Goal: Feedback & Contribution: Leave review/rating

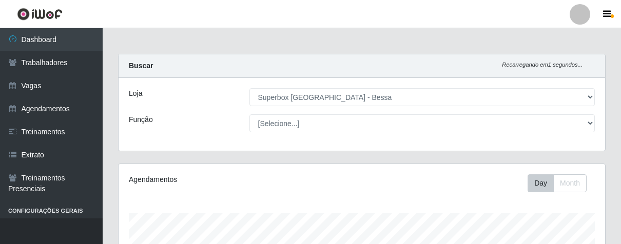
select select "206"
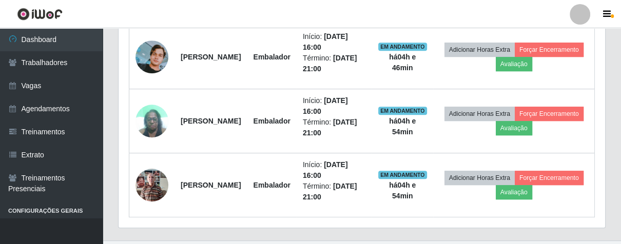
scroll to position [213, 486]
drag, startPoint x: 0, startPoint y: 0, endPoint x: 557, endPoint y: 194, distance: 589.3
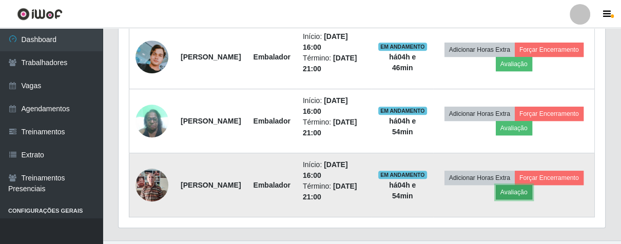
click at [532, 194] on button "Avaliação" at bounding box center [514, 192] width 36 height 14
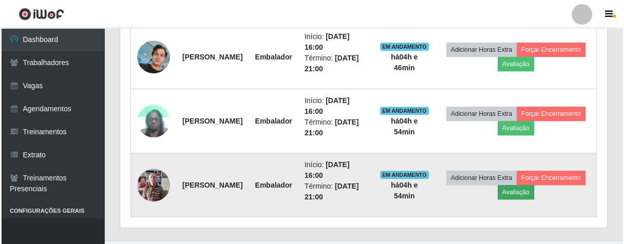
scroll to position [213, 481]
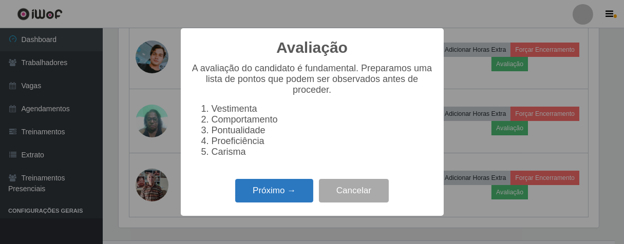
click at [292, 197] on button "Próximo →" at bounding box center [274, 191] width 78 height 24
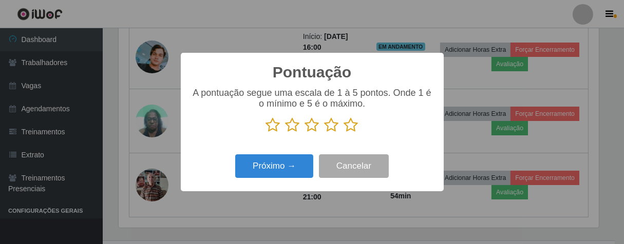
drag, startPoint x: 349, startPoint y: 124, endPoint x: 330, endPoint y: 128, distance: 19.9
click at [341, 126] on p at bounding box center [312, 125] width 242 height 15
click at [349, 128] on icon at bounding box center [351, 125] width 14 height 15
click at [344, 133] on input "radio" at bounding box center [344, 133] width 0 height 0
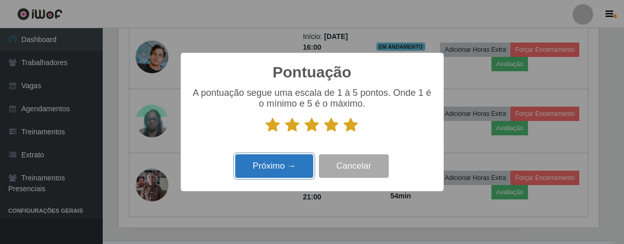
click at [295, 162] on button "Próximo →" at bounding box center [274, 167] width 78 height 24
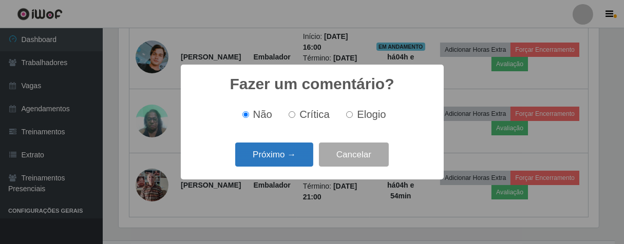
click at [304, 157] on button "Próximo →" at bounding box center [274, 155] width 78 height 24
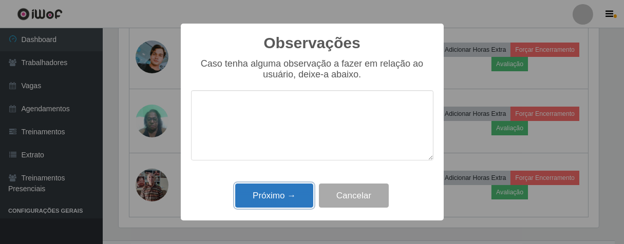
click at [291, 193] on button "Próximo →" at bounding box center [274, 196] width 78 height 24
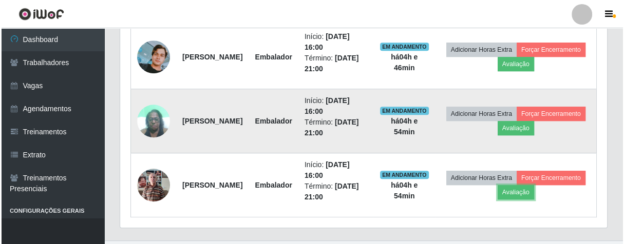
scroll to position [213, 486]
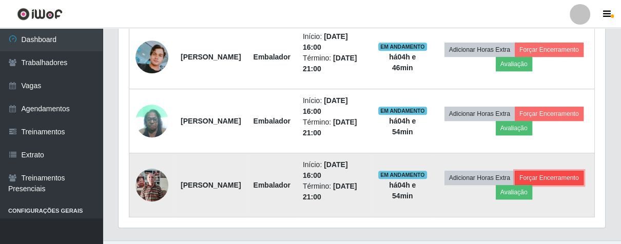
click at [515, 185] on button "Forçar Encerramento" at bounding box center [549, 178] width 69 height 14
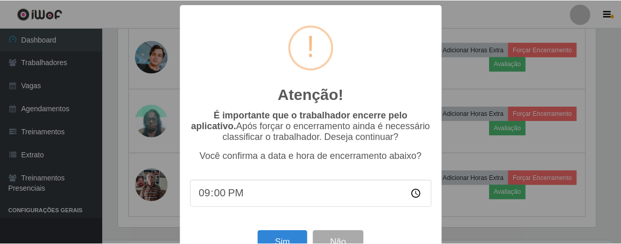
scroll to position [35, 0]
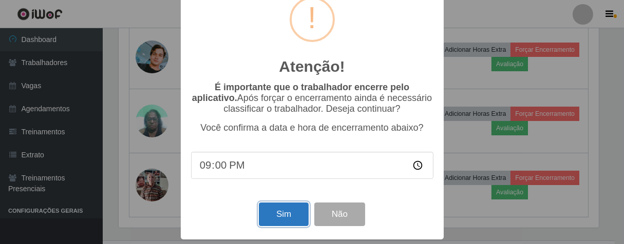
click at [278, 205] on button "Sim" at bounding box center [284, 215] width 50 height 24
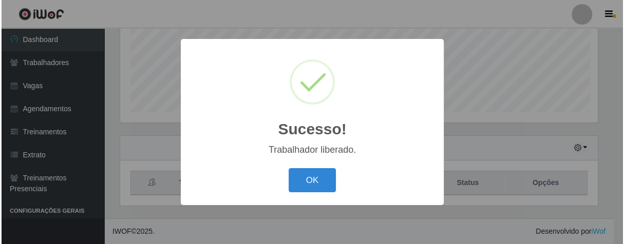
scroll to position [213, 481]
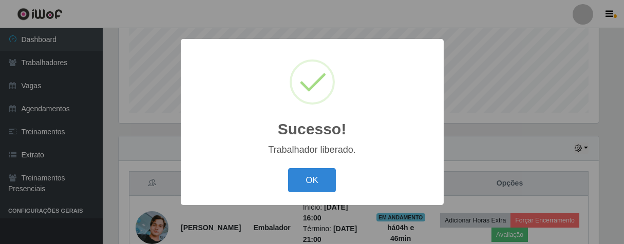
drag, startPoint x: 318, startPoint y: 184, endPoint x: 320, endPoint y: 171, distance: 13.6
click at [318, 183] on button "OK" at bounding box center [312, 180] width 48 height 24
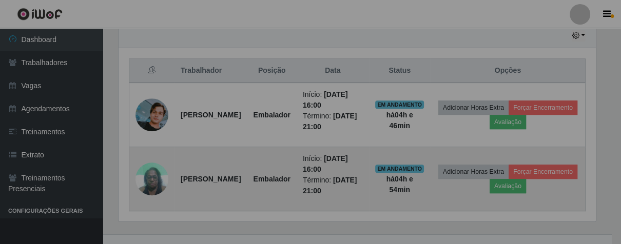
scroll to position [213, 486]
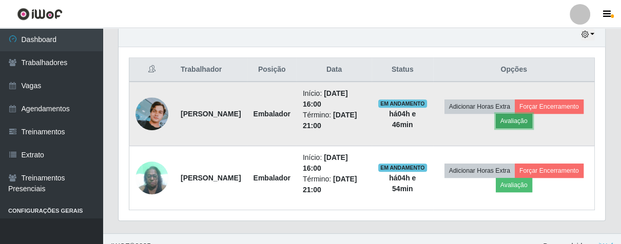
click at [532, 119] on button "Avaliação" at bounding box center [514, 121] width 36 height 14
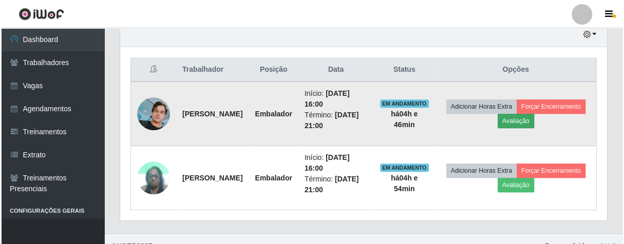
scroll to position [213, 481]
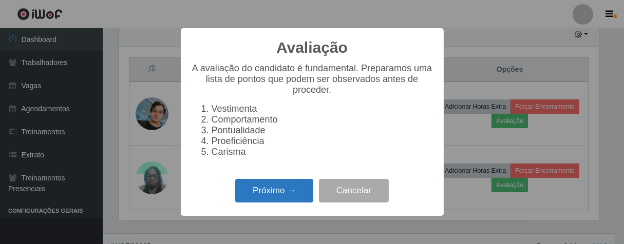
click at [276, 203] on button "Próximo →" at bounding box center [274, 191] width 78 height 24
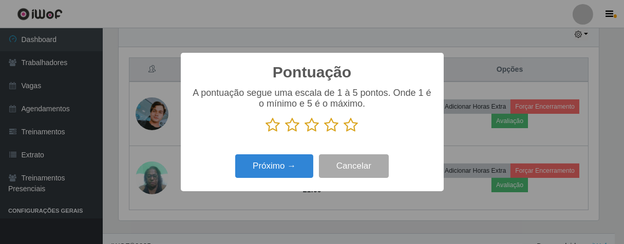
scroll to position [513218, 512951]
drag, startPoint x: 333, startPoint y: 130, endPoint x: 326, endPoint y: 140, distance: 12.5
click at [332, 130] on icon at bounding box center [331, 125] width 14 height 15
click at [324, 133] on input "radio" at bounding box center [324, 133] width 0 height 0
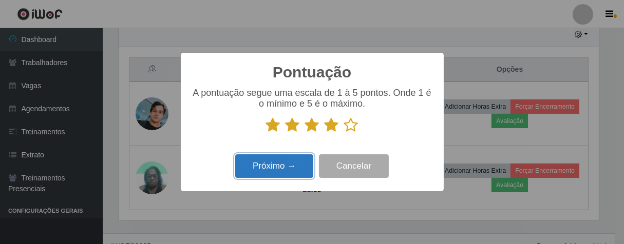
click at [298, 167] on button "Próximo →" at bounding box center [274, 167] width 78 height 24
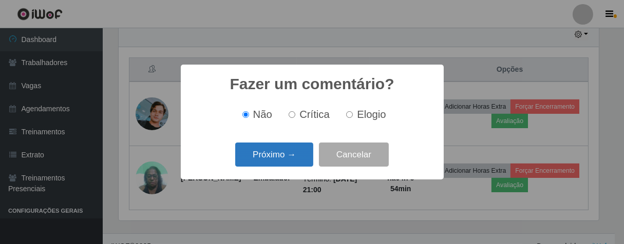
click at [302, 160] on button "Próximo →" at bounding box center [274, 155] width 78 height 24
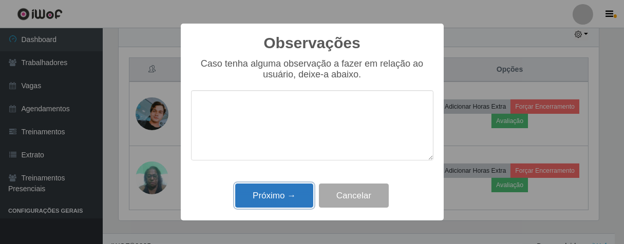
click at [297, 189] on button "Próximo →" at bounding box center [274, 196] width 78 height 24
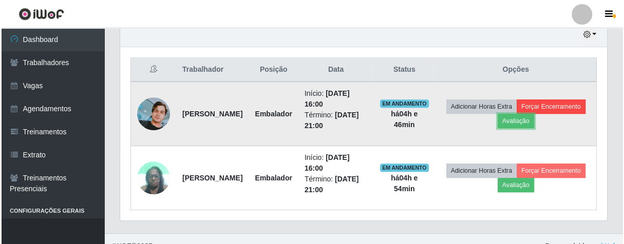
scroll to position [213, 486]
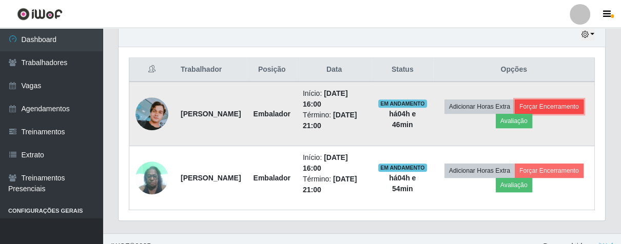
click at [515, 114] on button "Forçar Encerramento" at bounding box center [549, 107] width 69 height 14
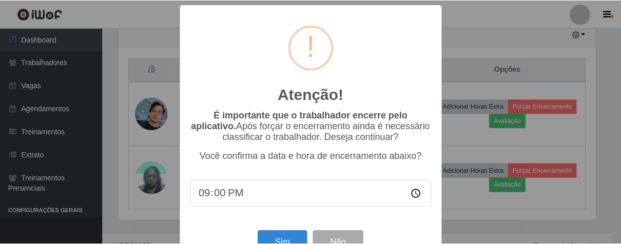
scroll to position [35, 0]
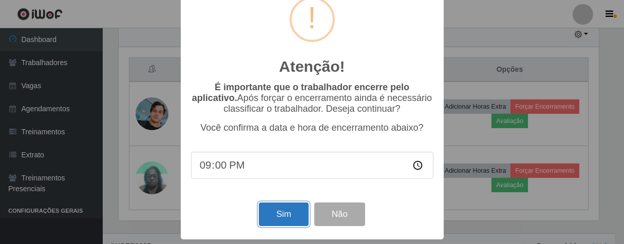
click at [283, 223] on button "Sim" at bounding box center [284, 215] width 50 height 24
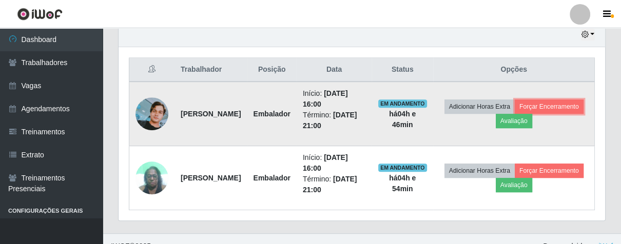
scroll to position [0, 0]
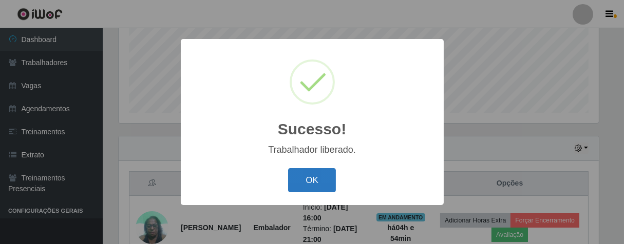
click at [313, 179] on button "OK" at bounding box center [312, 180] width 48 height 24
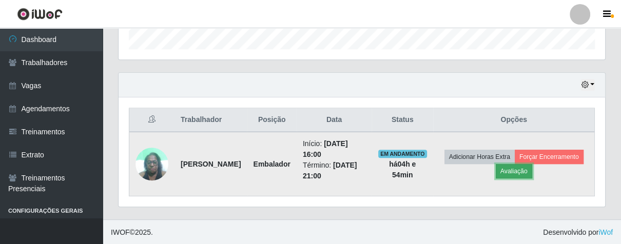
click at [532, 168] on button "Avaliação" at bounding box center [514, 171] width 36 height 14
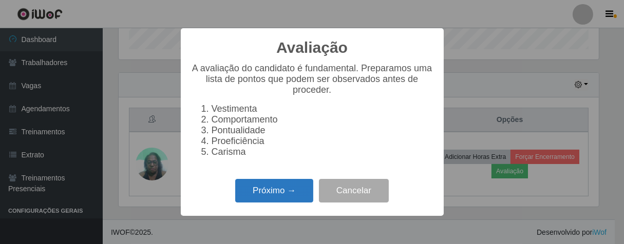
click at [283, 193] on button "Próximo →" at bounding box center [274, 191] width 78 height 24
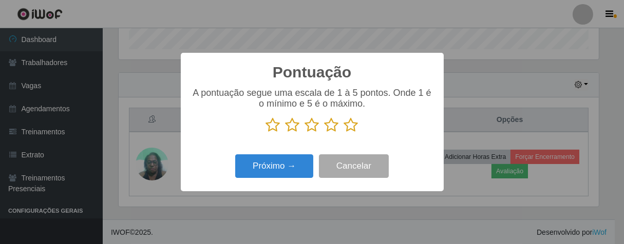
click at [332, 130] on icon at bounding box center [331, 125] width 14 height 15
click at [324, 133] on input "radio" at bounding box center [324, 133] width 0 height 0
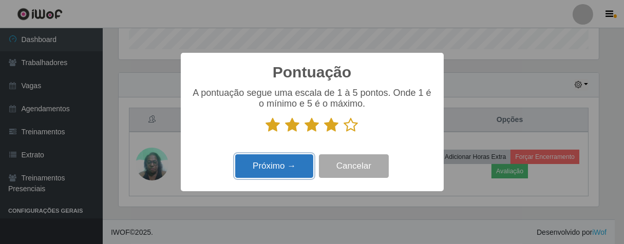
click at [292, 170] on button "Próximo →" at bounding box center [274, 167] width 78 height 24
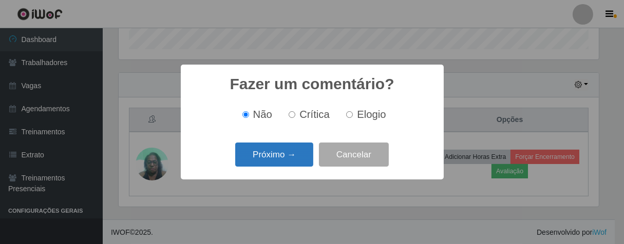
click at [296, 160] on button "Próximo →" at bounding box center [274, 155] width 78 height 24
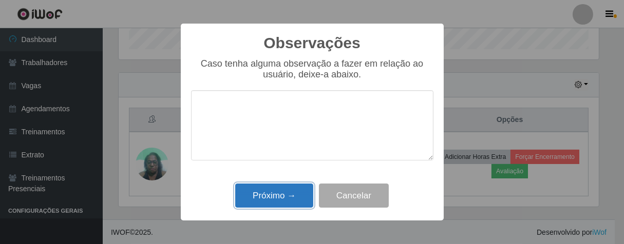
click at [295, 189] on button "Próximo →" at bounding box center [274, 196] width 78 height 24
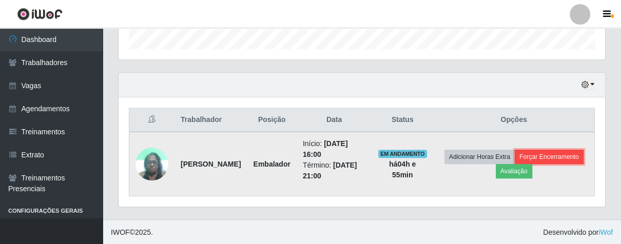
click at [515, 164] on button "Forçar Encerramento" at bounding box center [549, 157] width 69 height 14
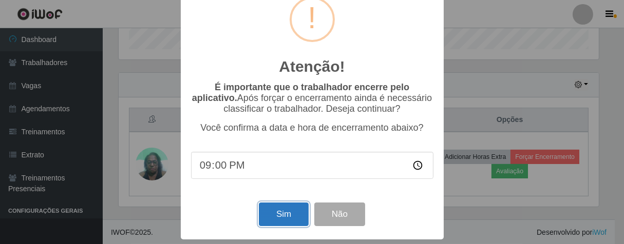
click at [292, 211] on button "Sim" at bounding box center [284, 215] width 50 height 24
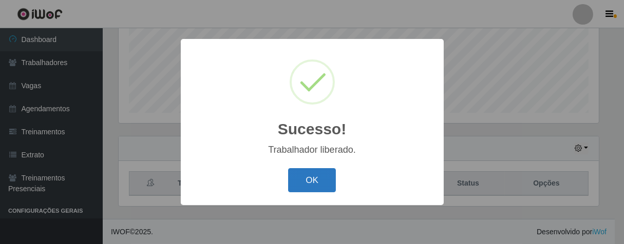
click at [311, 175] on button "OK" at bounding box center [312, 180] width 48 height 24
